Goal: Obtain resource: Download file/media

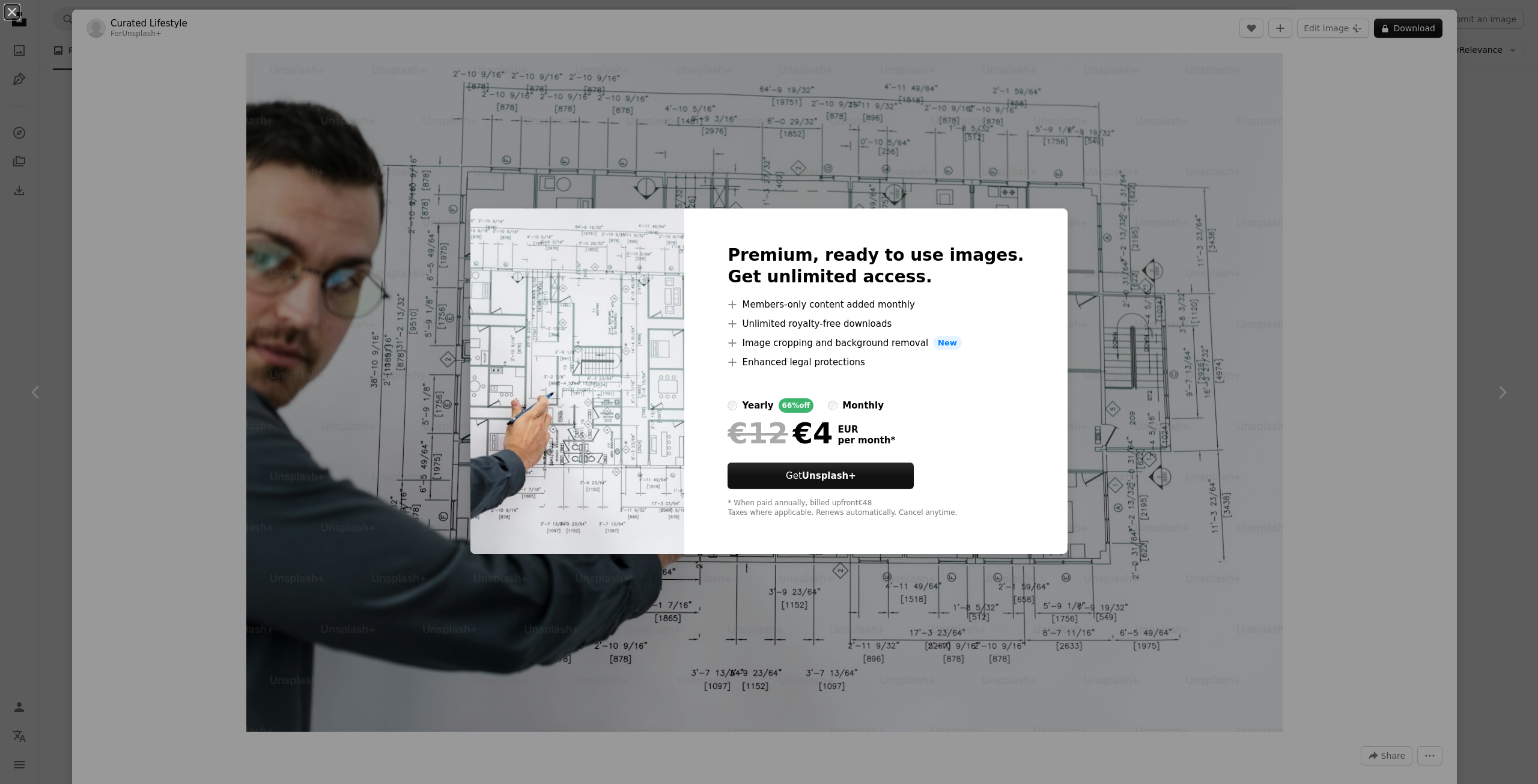
scroll to position [4024, 0]
click at [887, 148] on div "An X shape Premium, ready to use images. Get unlimited access. A plus sign Memb…" at bounding box center [769, 392] width 1538 height 784
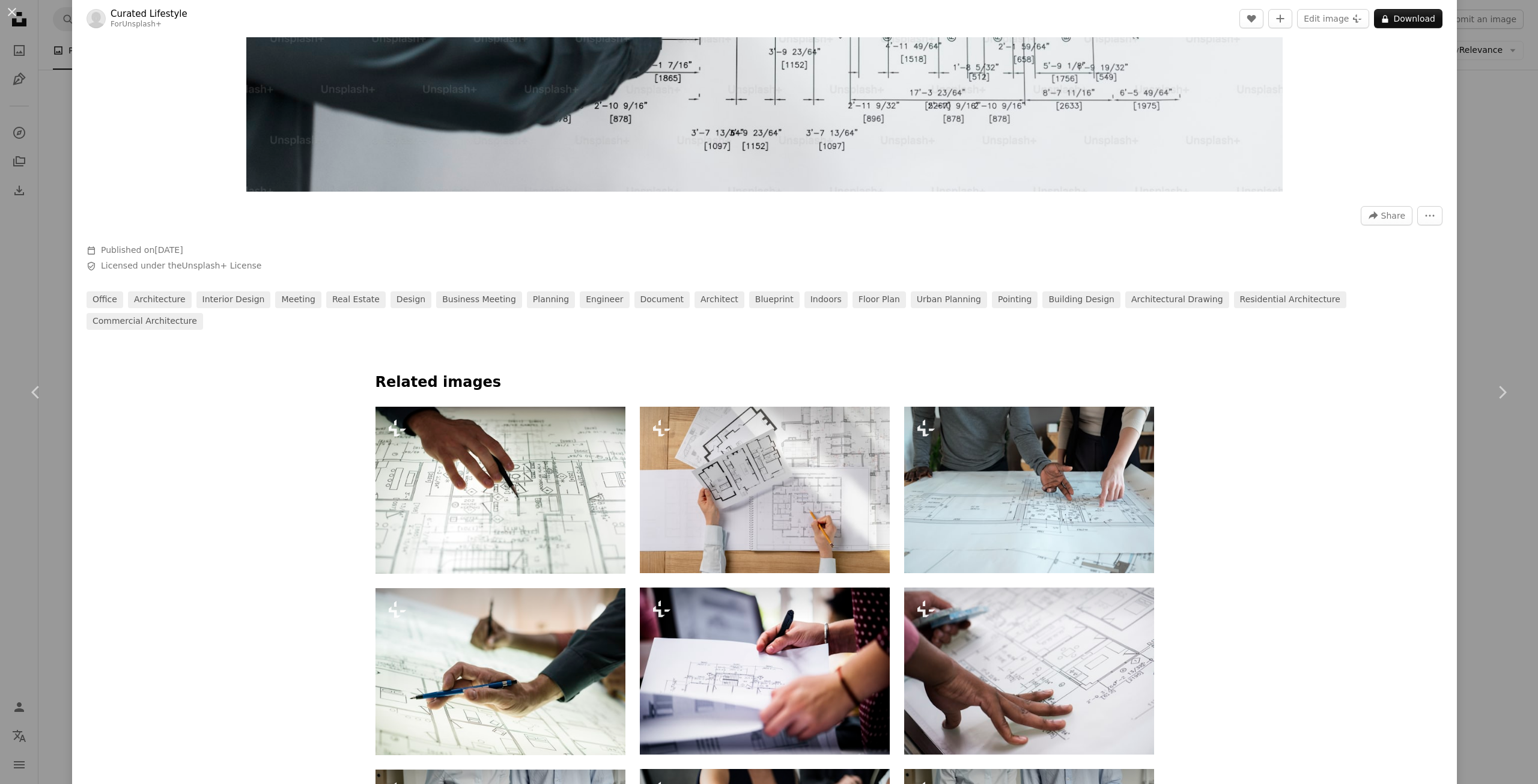
scroll to position [541, 0]
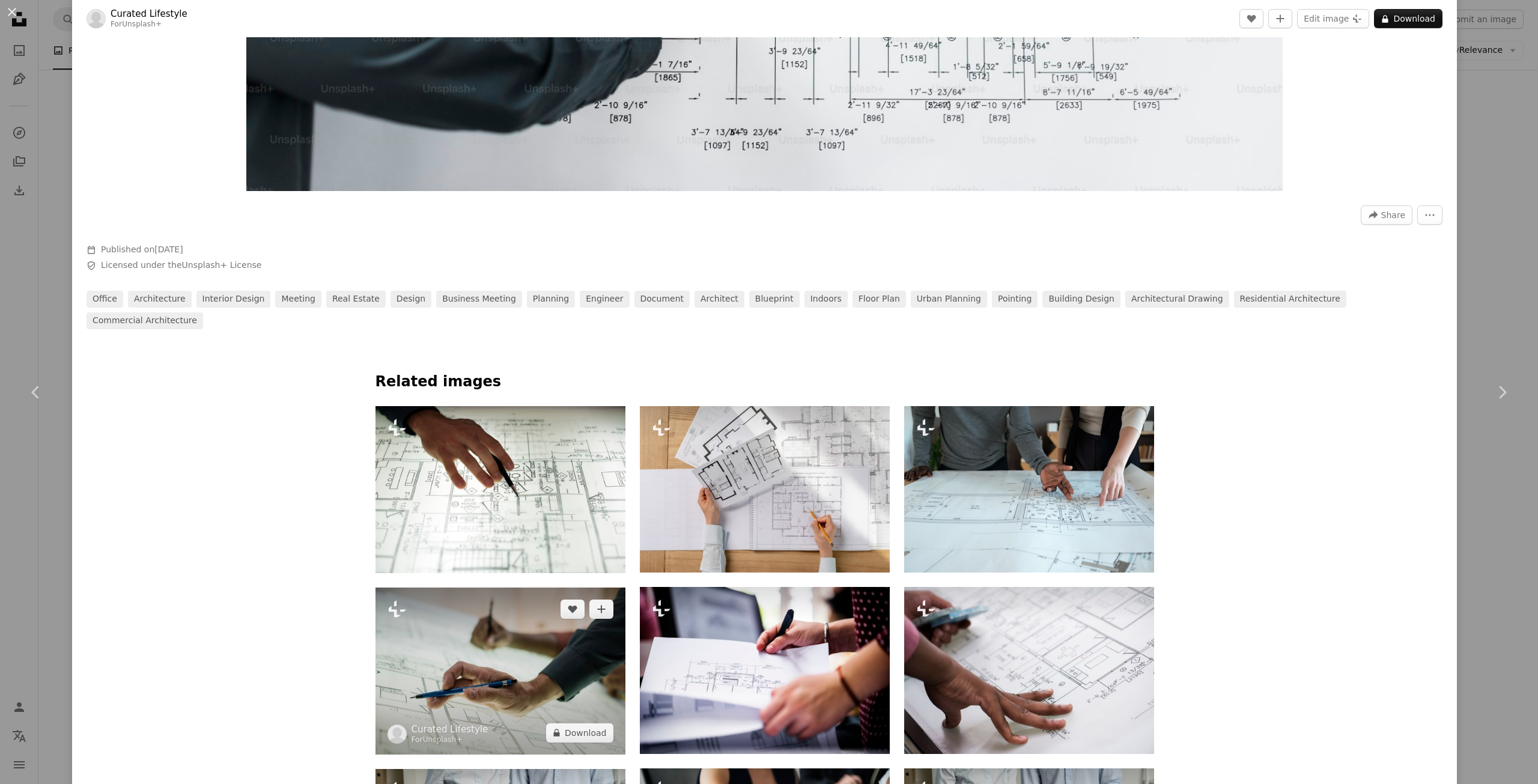
click at [495, 677] on img at bounding box center [500, 670] width 250 height 167
